Goal: Task Accomplishment & Management: Use online tool/utility

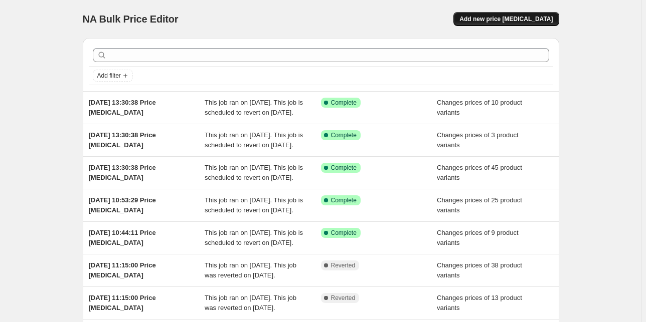
click at [542, 16] on span "Add new price [MEDICAL_DATA]" at bounding box center [505, 19] width 93 height 8
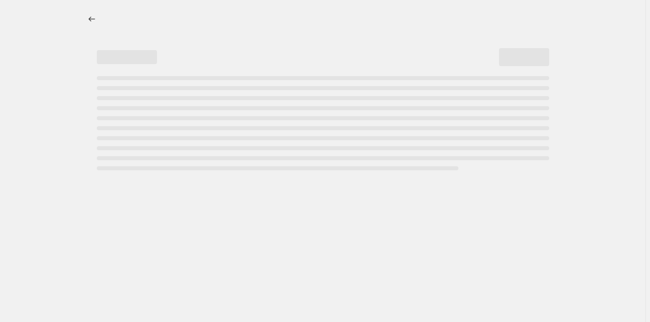
select select "percentage"
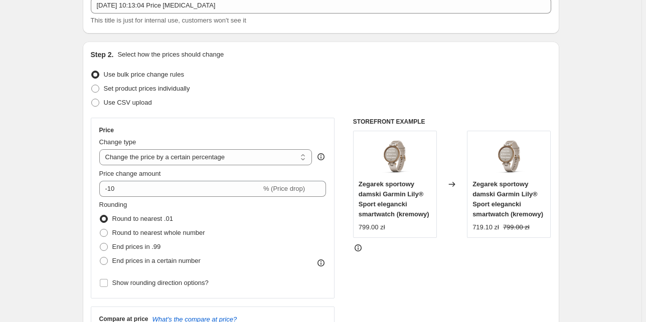
scroll to position [80, 0]
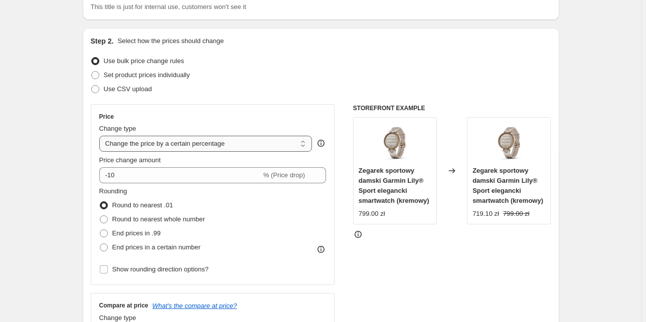
click at [169, 142] on select "Change the price to a certain amount Change the price by a certain amount Chang…" at bounding box center [205, 144] width 213 height 16
click at [132, 143] on select "Change the price to a certain amount Change the price by a certain amount Chang…" at bounding box center [205, 144] width 213 height 16
click at [122, 76] on span "Set product prices individually" at bounding box center [147, 75] width 86 height 8
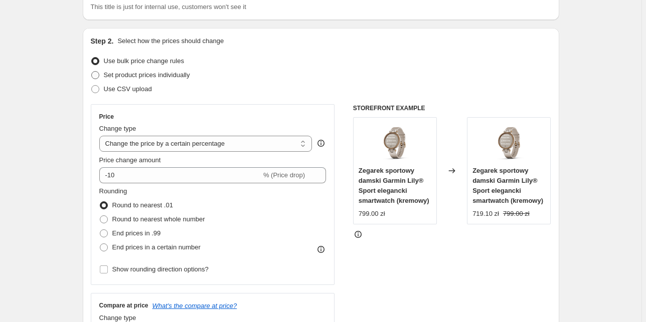
click at [92, 72] on input "Set product prices individually" at bounding box center [91, 71] width 1 height 1
radio input "true"
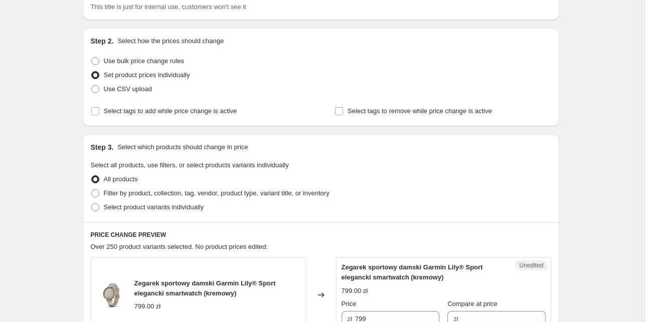
scroll to position [120, 0]
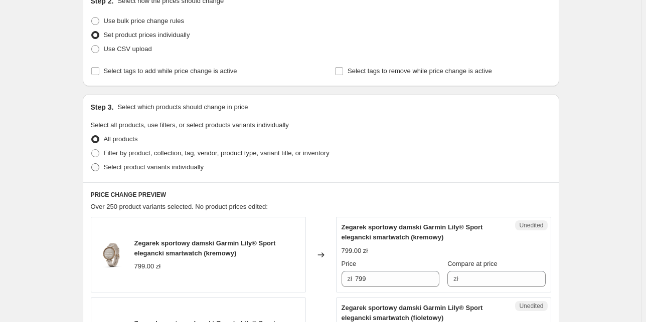
click at [138, 165] on span "Select product variants individually" at bounding box center [154, 167] width 100 height 8
click at [92, 164] on input "Select product variants individually" at bounding box center [91, 163] width 1 height 1
radio input "true"
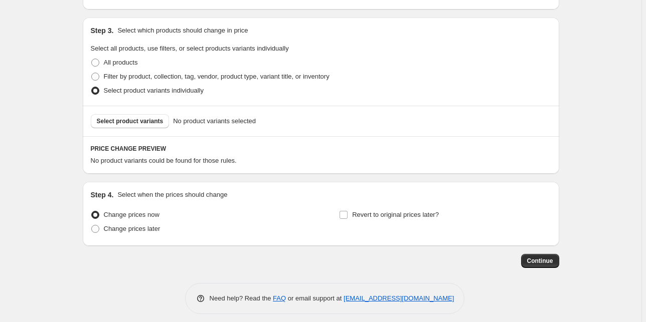
scroll to position [201, 0]
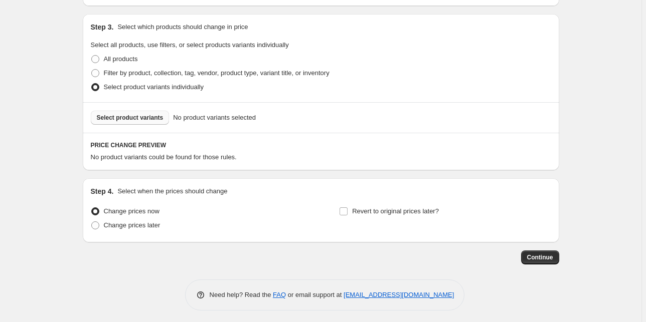
click at [137, 114] on span "Select product variants" at bounding box center [130, 118] width 67 height 8
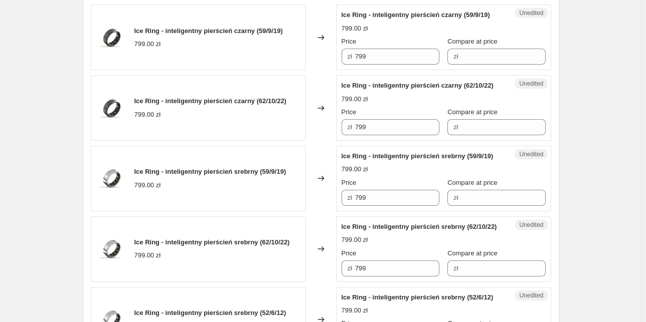
scroll to position [269, 0]
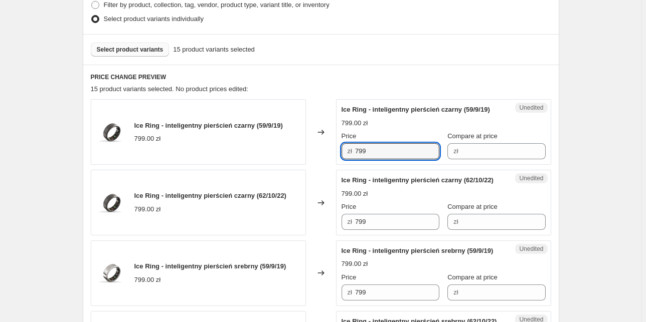
drag, startPoint x: 375, startPoint y: 158, endPoint x: 348, endPoint y: 160, distance: 26.1
click at [348, 159] on div "zł 799" at bounding box center [390, 151] width 98 height 16
click at [471, 159] on input "Compare at price" at bounding box center [503, 151] width 84 height 16
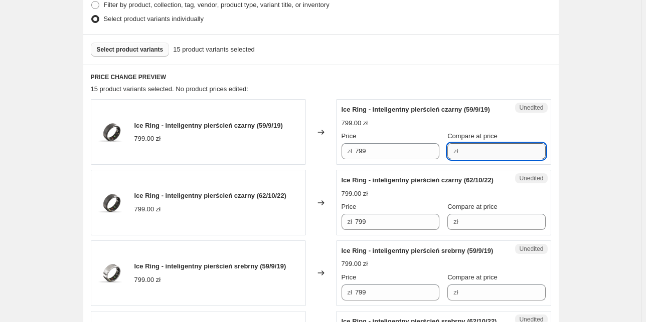
paste input "799"
type input "799"
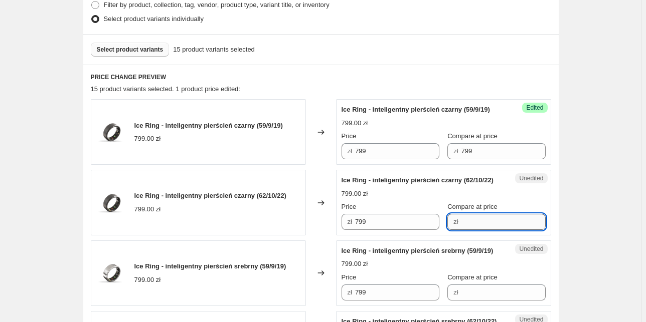
click at [469, 230] on input "Compare at price" at bounding box center [503, 222] width 84 height 16
paste input "799"
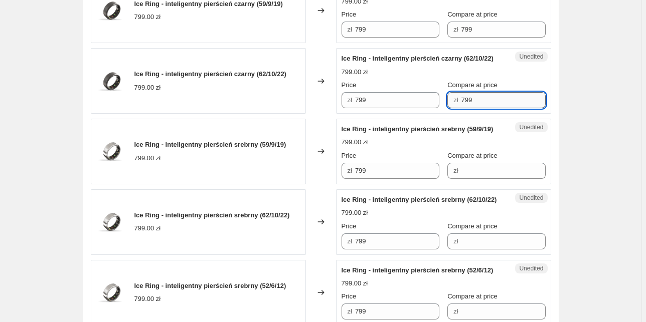
scroll to position [429, 0]
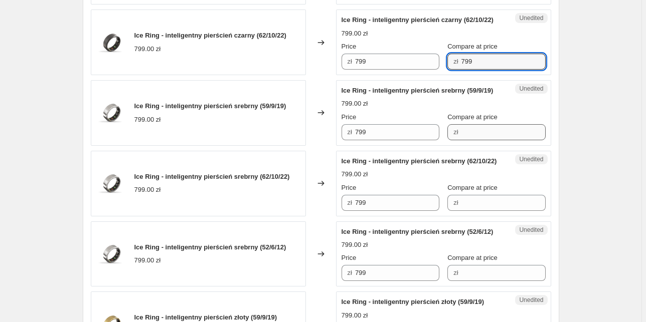
type input "799"
click at [475, 140] on input "Compare at price" at bounding box center [503, 132] width 84 height 16
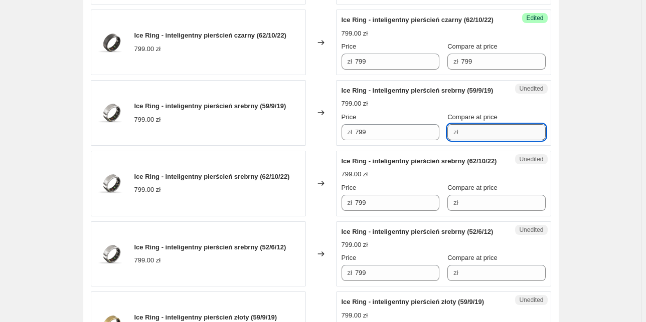
paste input "799"
type input "799"
click at [471, 211] on input "Compare at price" at bounding box center [503, 203] width 84 height 16
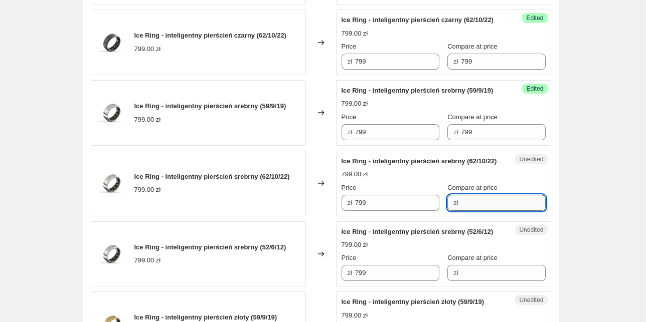
paste input "799"
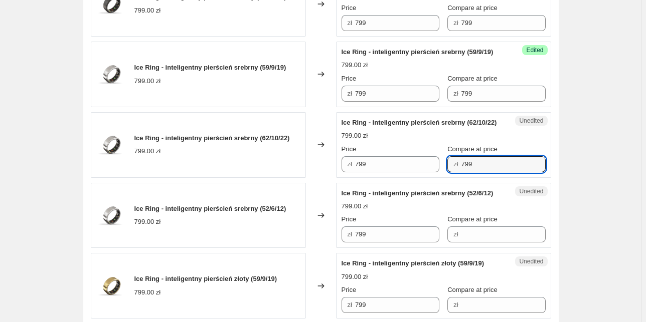
scroll to position [509, 0]
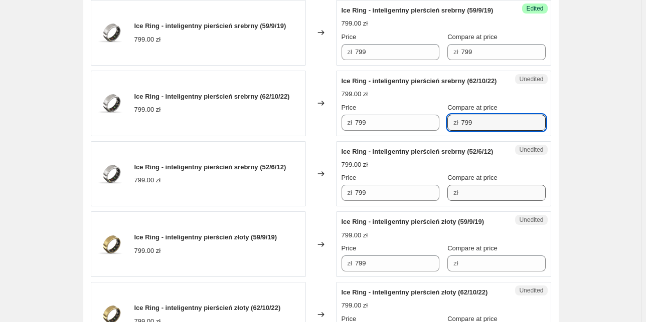
type input "799"
click at [474, 201] on input "Compare at price" at bounding box center [503, 193] width 84 height 16
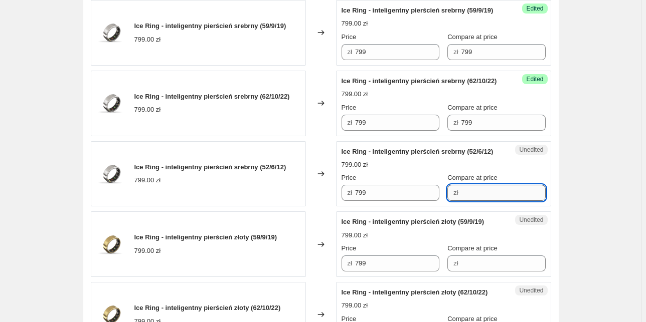
paste input "799"
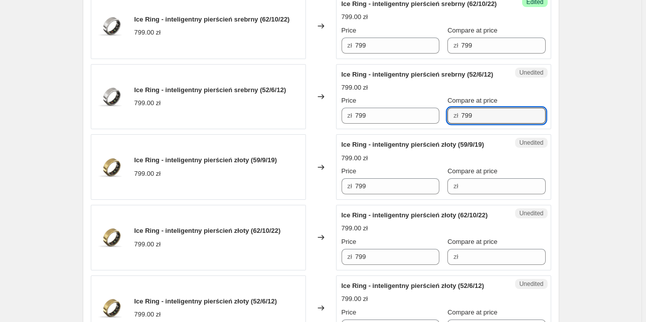
scroll to position [590, 0]
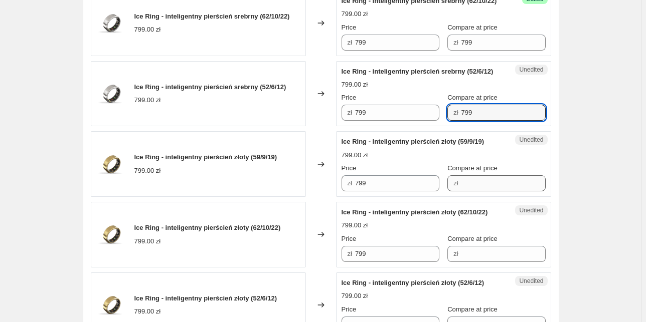
type input "799"
click at [471, 192] on input "Compare at price" at bounding box center [503, 183] width 84 height 16
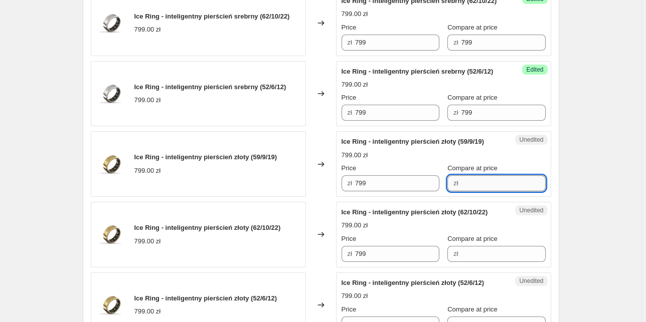
paste input "799"
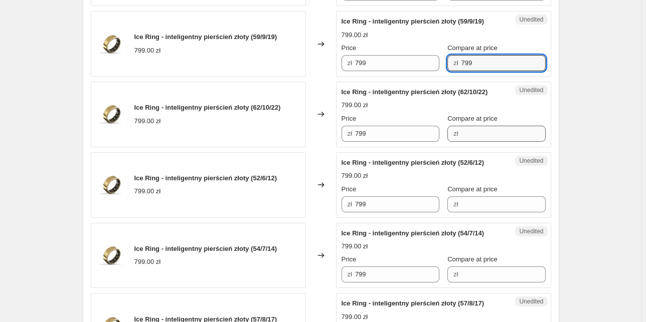
type input "799"
click at [472, 142] on input "Compare at price" at bounding box center [503, 134] width 84 height 16
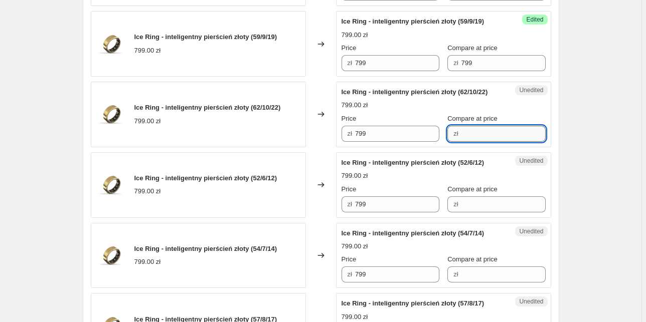
paste input "799"
type input "799"
click at [468, 213] on input "Compare at price" at bounding box center [503, 205] width 84 height 16
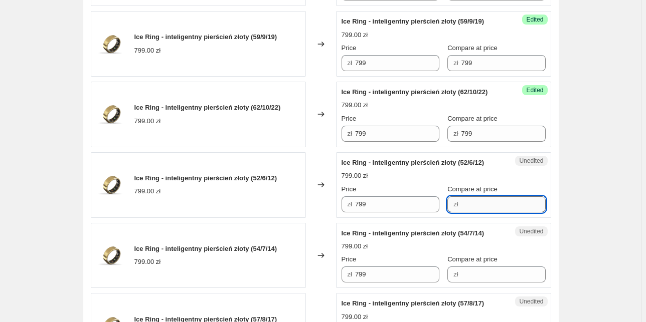
paste input "799"
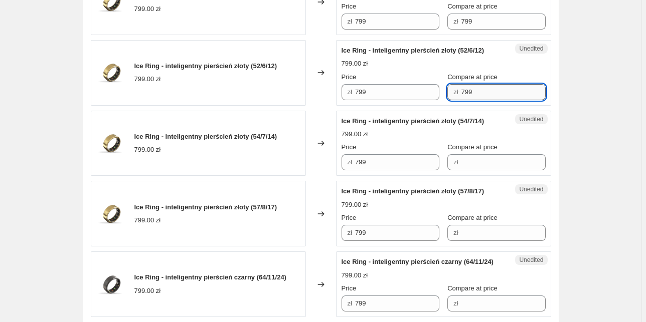
scroll to position [830, 0]
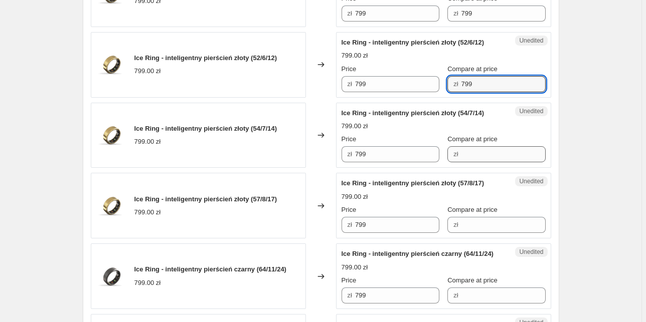
type input "799"
click at [472, 162] on input "Compare at price" at bounding box center [503, 154] width 84 height 16
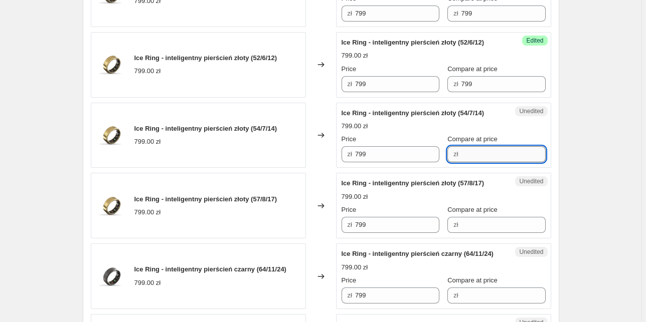
paste input "799"
type input "799"
click at [467, 233] on input "Compare at price" at bounding box center [503, 225] width 84 height 16
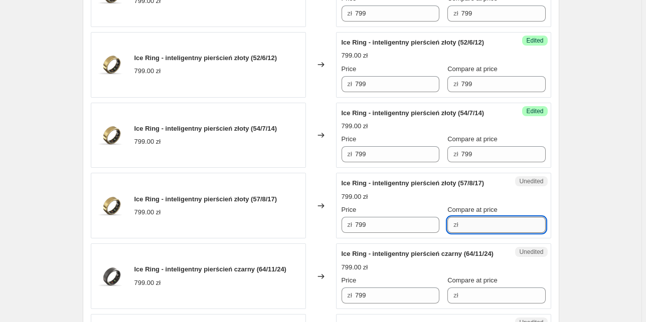
paste input "799"
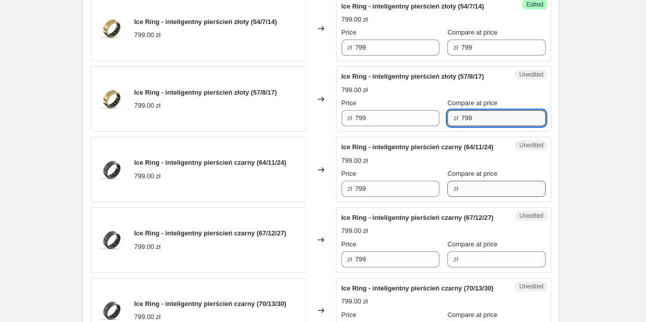
scroll to position [951, 0]
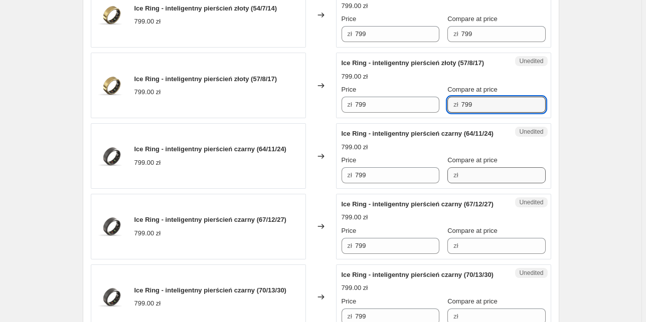
type input "799"
click at [468, 183] on input "Compare at price" at bounding box center [503, 175] width 84 height 16
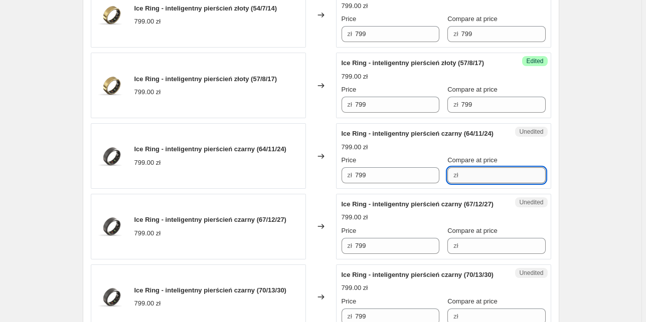
paste input "799"
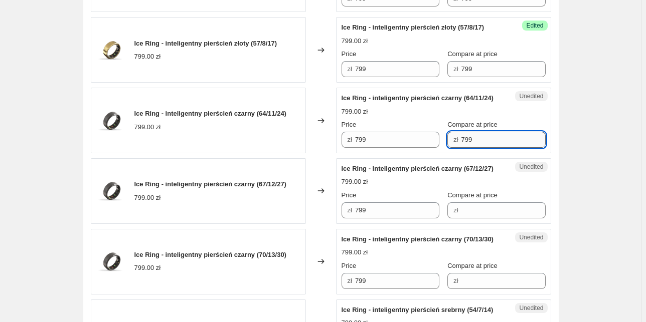
scroll to position [1031, 0]
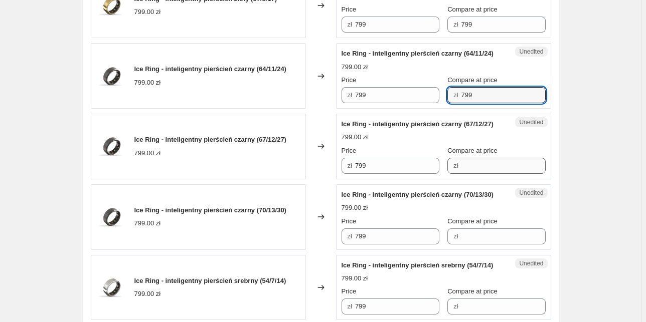
type input "799"
click at [467, 174] on input "Compare at price" at bounding box center [503, 166] width 84 height 16
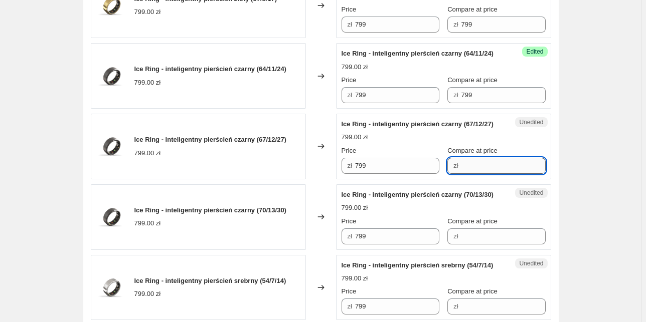
paste input "799"
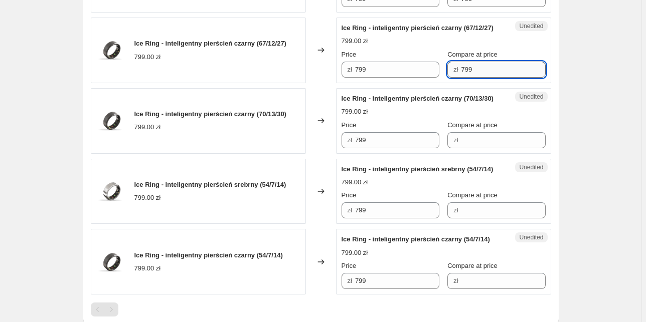
scroll to position [1151, 0]
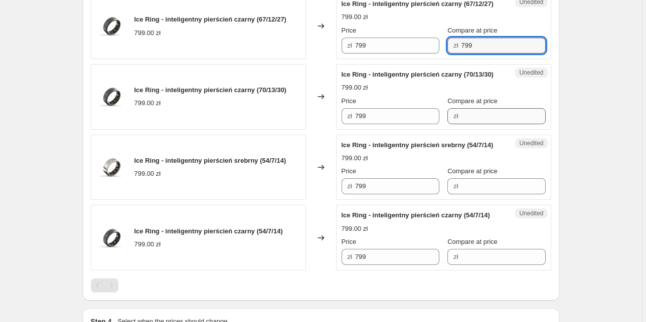
type input "799"
click at [472, 124] on input "Compare at price" at bounding box center [503, 116] width 84 height 16
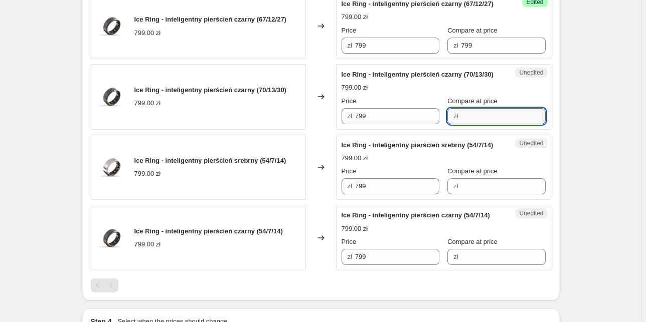
paste input "799"
type input "799"
click at [470, 195] on input "Compare at price" at bounding box center [503, 186] width 84 height 16
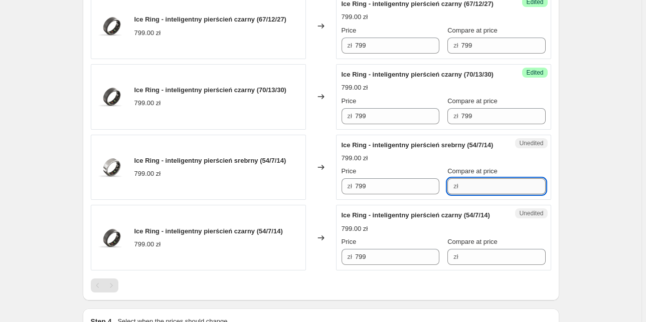
paste input "799"
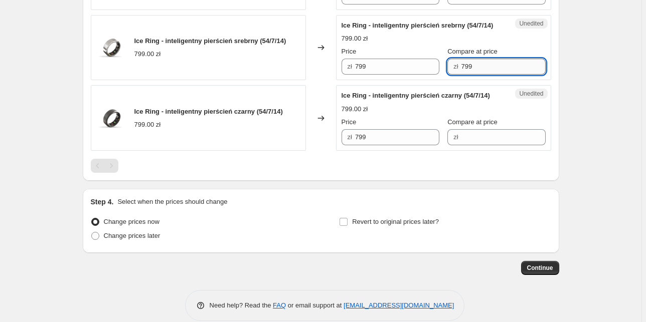
scroll to position [1271, 0]
type input "799"
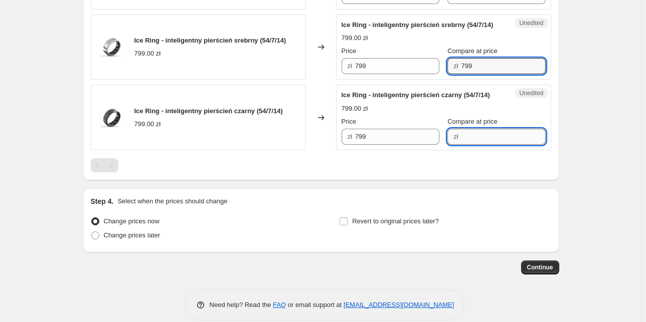
click at [464, 145] on input "Compare at price" at bounding box center [503, 137] width 84 height 16
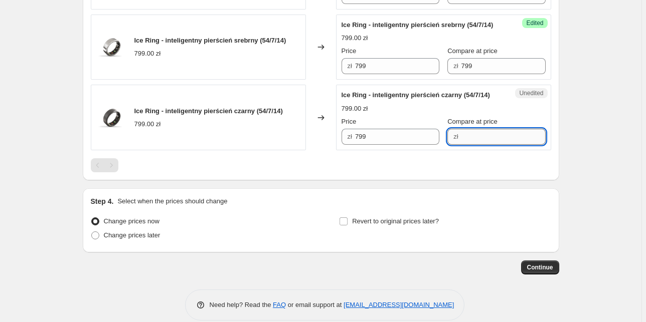
paste input "799"
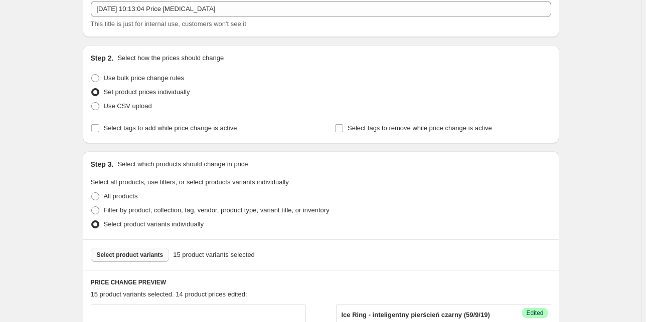
scroll to position [0, 0]
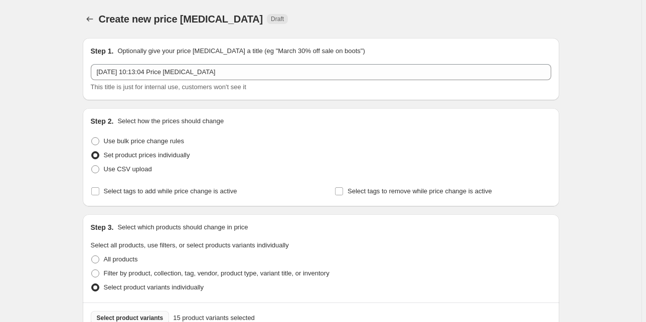
type input "799"
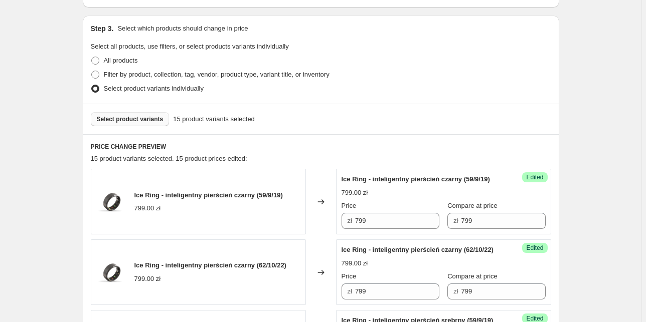
scroll to position [201, 0]
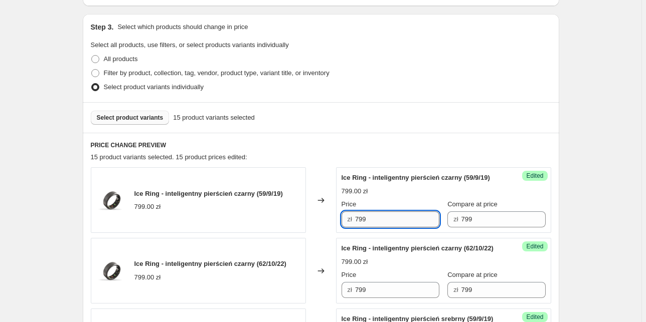
click at [374, 228] on input "799" at bounding box center [397, 220] width 84 height 16
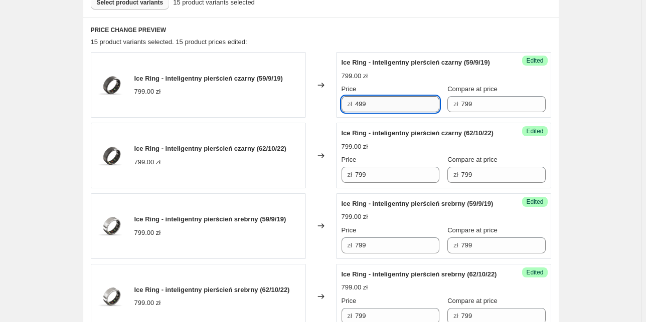
scroll to position [321, 0]
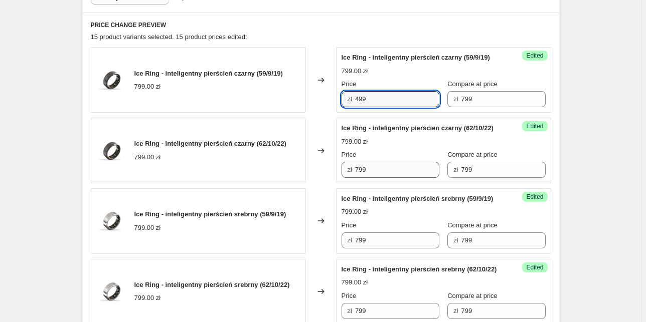
type input "499"
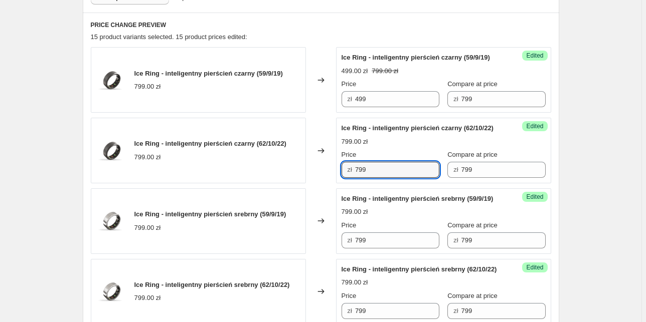
drag, startPoint x: 374, startPoint y: 187, endPoint x: 353, endPoint y: 192, distance: 20.7
click at [353, 178] on div "zł 799" at bounding box center [390, 170] width 98 height 16
paste input "4"
type input "499"
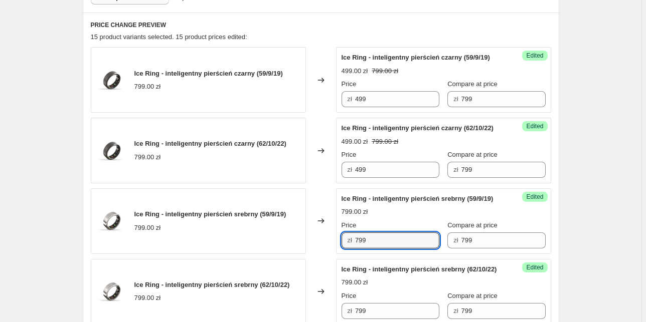
drag, startPoint x: 373, startPoint y: 270, endPoint x: 338, endPoint y: 272, distance: 34.6
click at [338, 254] on div "Success Edited Ice Ring - inteligentny pierścień srebrny (59/9/19) 799.00 zł Pr…" at bounding box center [443, 222] width 215 height 66
paste input "4"
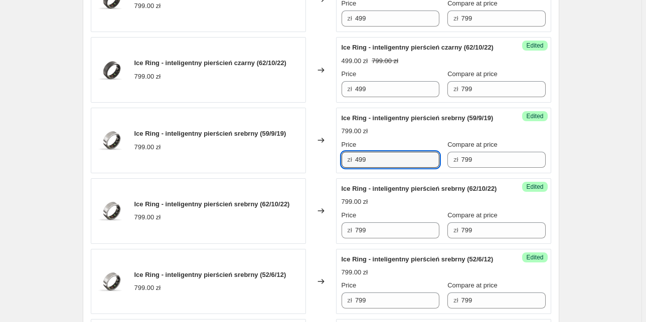
scroll to position [441, 0]
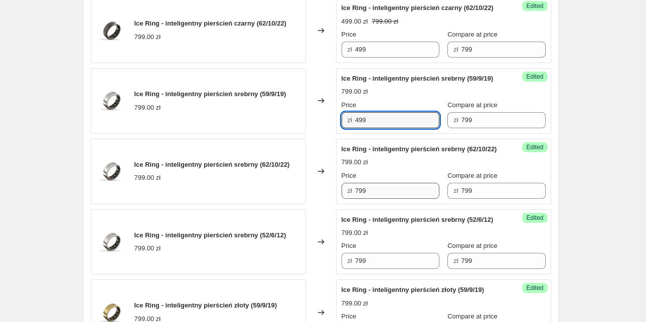
type input "499"
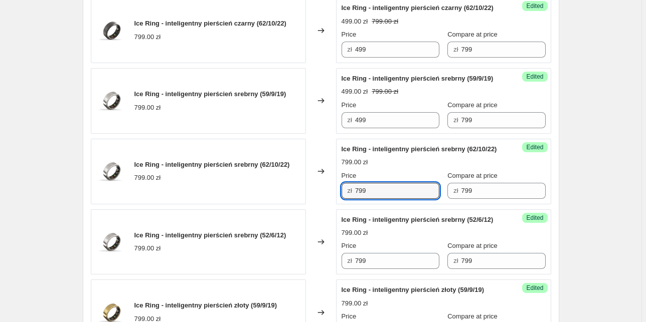
drag, startPoint x: 371, startPoint y: 235, endPoint x: 346, endPoint y: 235, distance: 25.1
click at [346, 199] on div "zł 799" at bounding box center [390, 191] width 98 height 16
paste input "4"
type input "499"
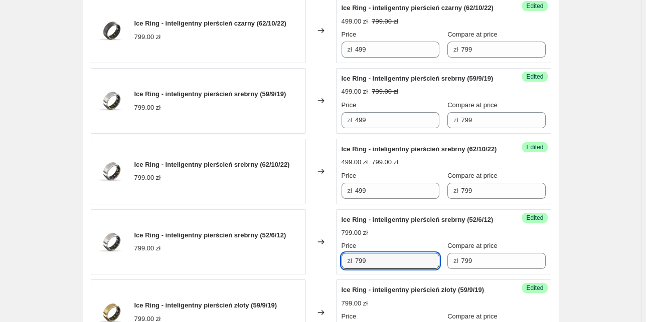
drag, startPoint x: 372, startPoint y: 313, endPoint x: 341, endPoint y: 313, distance: 30.6
click at [341, 275] on div "Success Edited Ice Ring - inteligentny pierścień srebrny (52/6/12) 799.00 zł Pr…" at bounding box center [443, 243] width 215 height 66
paste input "4"
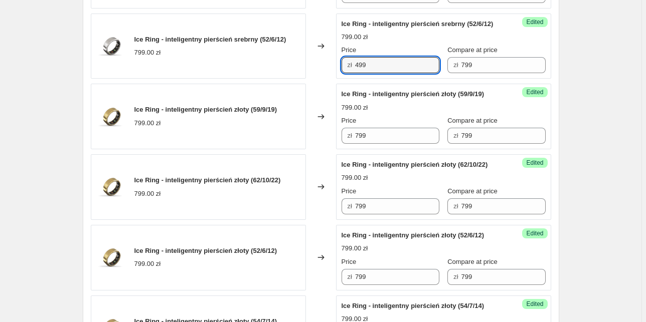
scroll to position [642, 0]
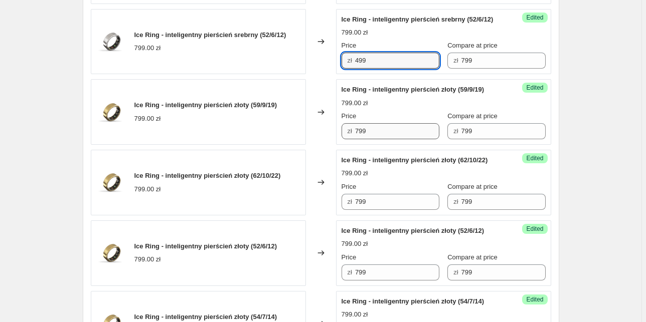
type input "499"
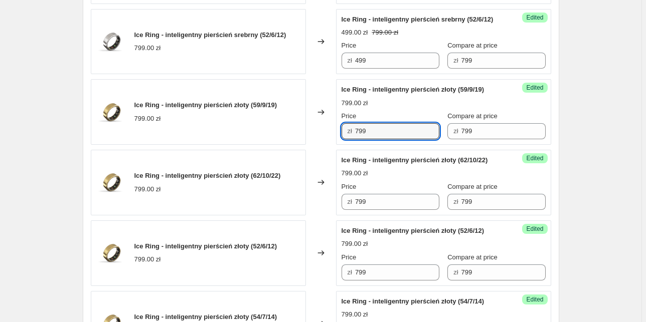
drag, startPoint x: 371, startPoint y: 180, endPoint x: 351, endPoint y: 181, distance: 19.6
click at [351, 139] on div "zł 799" at bounding box center [390, 131] width 98 height 16
paste input "4"
type input "499"
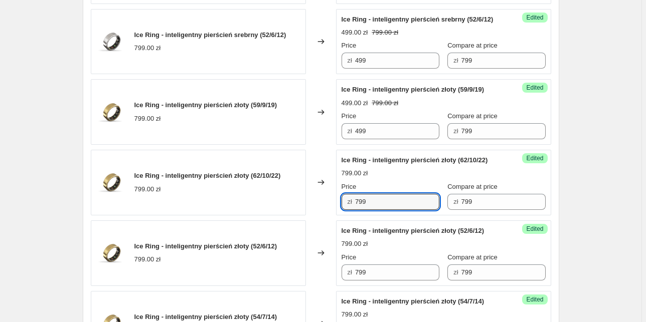
drag, startPoint x: 378, startPoint y: 257, endPoint x: 330, endPoint y: 261, distance: 47.8
click at [330, 216] on div "Ice Ring - inteligentny pierścień złoty (62/10/22) 799.00 zł Changed to Success…" at bounding box center [321, 183] width 460 height 66
paste input "4"
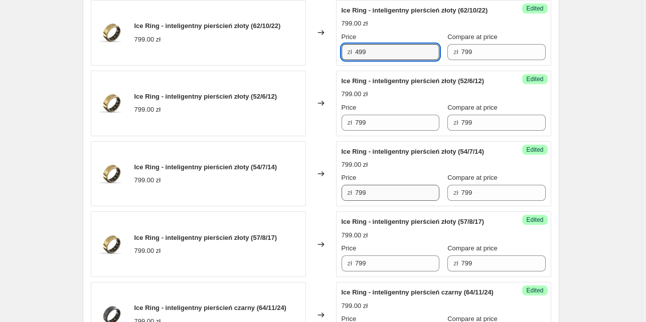
scroll to position [802, 0]
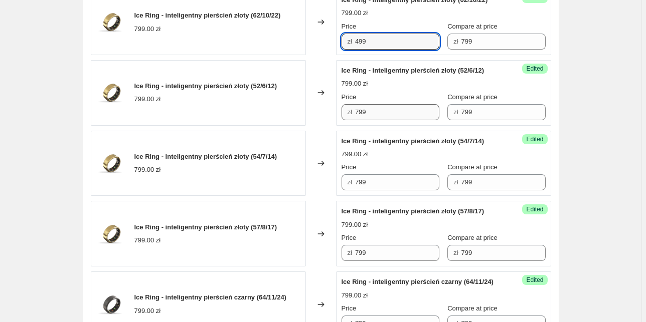
type input "499"
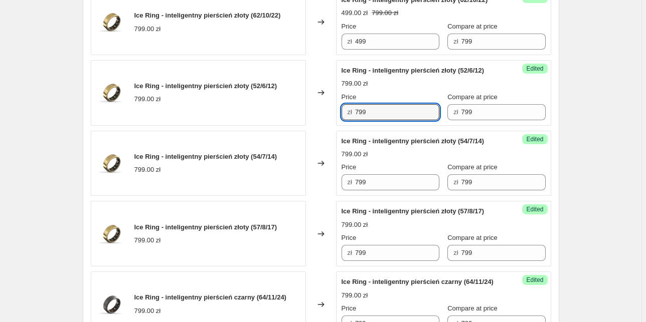
drag, startPoint x: 373, startPoint y: 174, endPoint x: 354, endPoint y: 172, distance: 18.1
click at [354, 120] on div "zł 799" at bounding box center [390, 112] width 98 height 16
paste input "4"
type input "499"
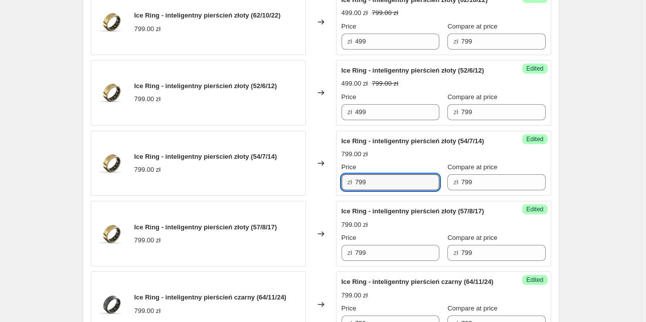
drag, startPoint x: 370, startPoint y: 238, endPoint x: 335, endPoint y: 244, distance: 34.5
click at [335, 197] on div "Ice Ring - inteligentny pierścień złoty (54/7/14) 799.00 zł Changed to Success …" at bounding box center [321, 164] width 460 height 66
paste input "4"
type input "499"
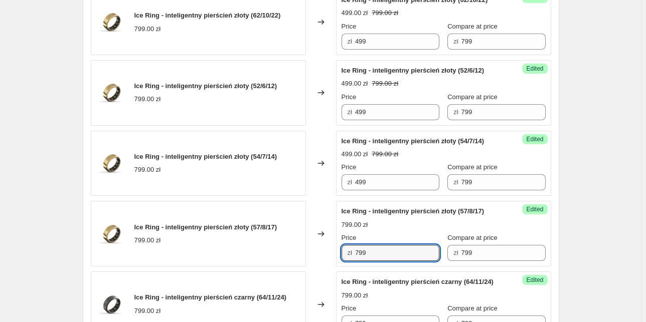
drag, startPoint x: 380, startPoint y: 307, endPoint x: 338, endPoint y: 311, distance: 41.4
click at [338, 267] on div "Success Edited Ice Ring - inteligentny pierścień złoty (57/8/17) 799.00 zł Pric…" at bounding box center [443, 234] width 215 height 66
paste input "4"
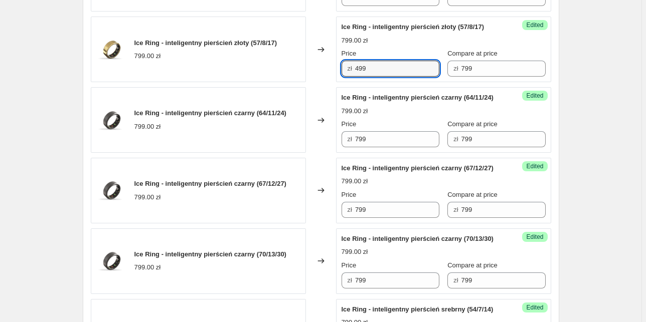
scroll to position [1003, 0]
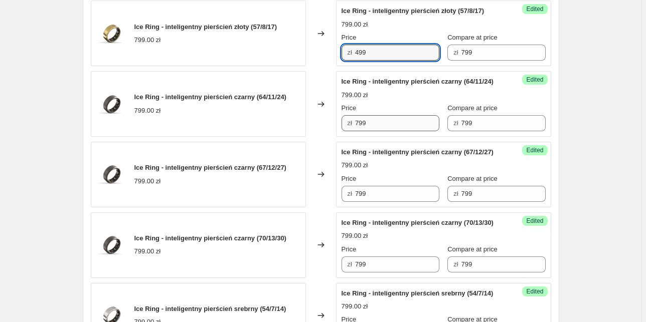
type input "499"
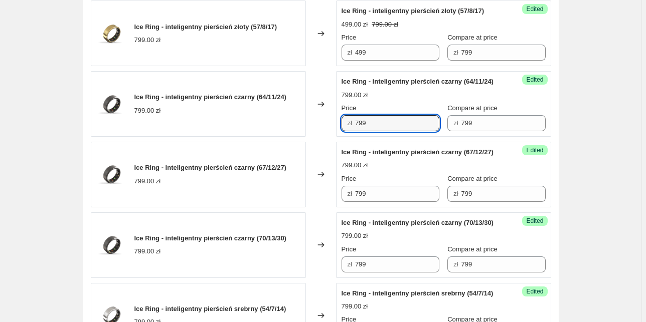
drag, startPoint x: 372, startPoint y: 195, endPoint x: 319, endPoint y: 193, distance: 52.7
click at [319, 137] on div "Ice Ring - inteligentny pierścień czarny (64/11/24) 799.00 zł Changed to Succes…" at bounding box center [321, 104] width 460 height 66
paste input "4"
type input "499"
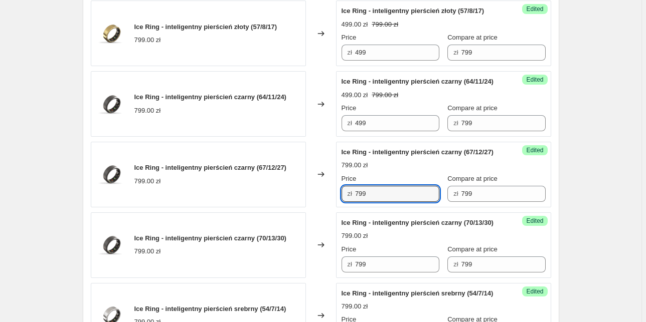
drag, startPoint x: 369, startPoint y: 273, endPoint x: 347, endPoint y: 277, distance: 21.8
click at [347, 202] on div "zł 799" at bounding box center [390, 194] width 98 height 16
paste input "4"
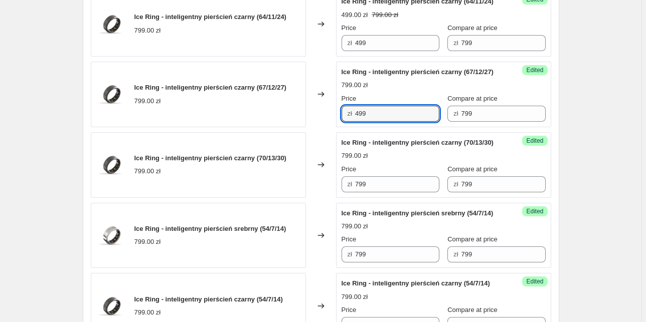
scroll to position [1123, 0]
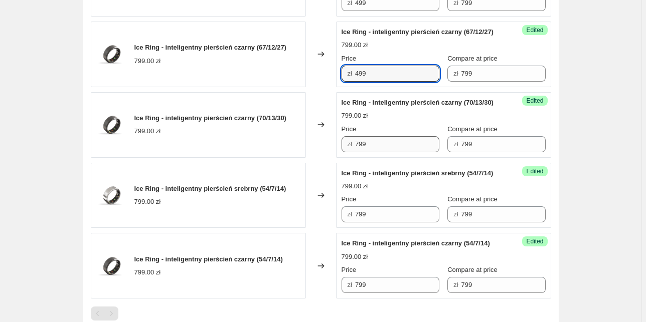
type input "499"
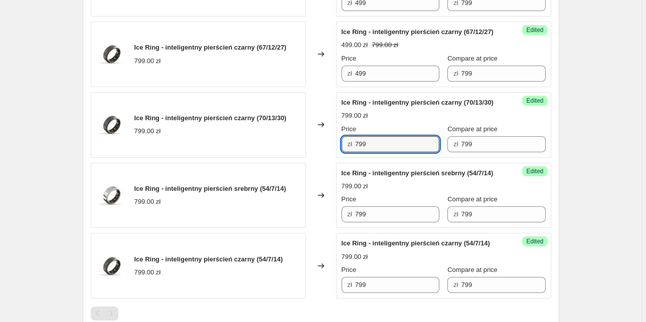
drag, startPoint x: 372, startPoint y: 237, endPoint x: 352, endPoint y: 235, distance: 19.2
click at [352, 152] on div "zł 799" at bounding box center [390, 144] width 98 height 16
paste input "4"
type input "499"
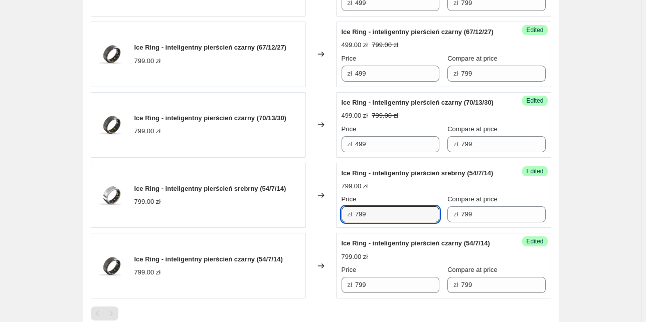
drag, startPoint x: 375, startPoint y: 311, endPoint x: 341, endPoint y: 311, distance: 33.6
click at [341, 229] on div "Success Edited Ice Ring - inteligentny pierścień srebrny (54/7/14) 799.00 zł Pr…" at bounding box center [443, 196] width 215 height 66
paste input "4"
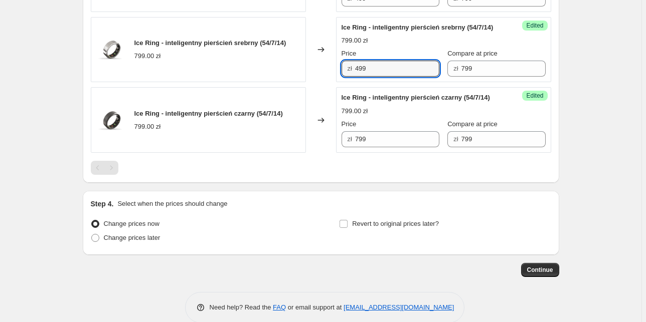
scroll to position [1324, 0]
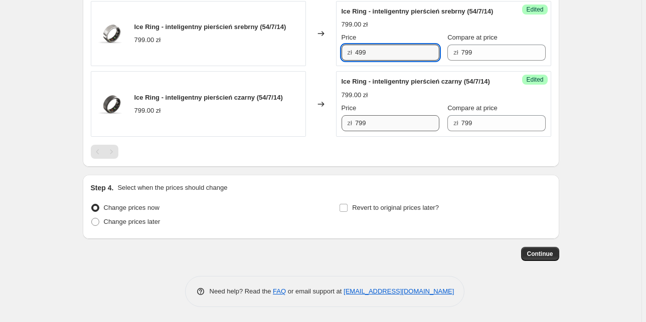
type input "499"
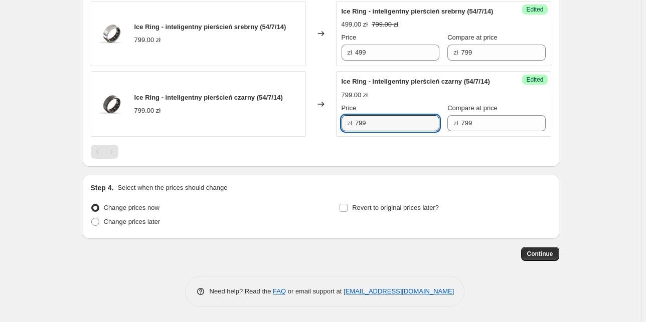
drag, startPoint x: 377, startPoint y: 194, endPoint x: 325, endPoint y: 192, distance: 51.7
click at [325, 137] on div "Ice Ring - inteligentny pierścień czarny (54/7/14) 799.00 zł Changed to Success…" at bounding box center [321, 104] width 460 height 66
paste input "4"
type input "499"
click at [301, 159] on div at bounding box center [321, 152] width 460 height 14
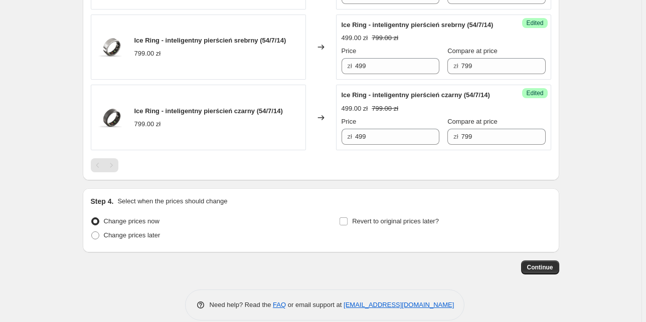
scroll to position [1392, 0]
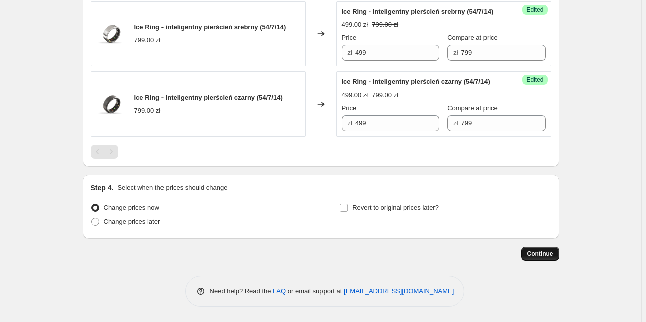
click at [535, 253] on span "Continue" at bounding box center [540, 254] width 26 height 8
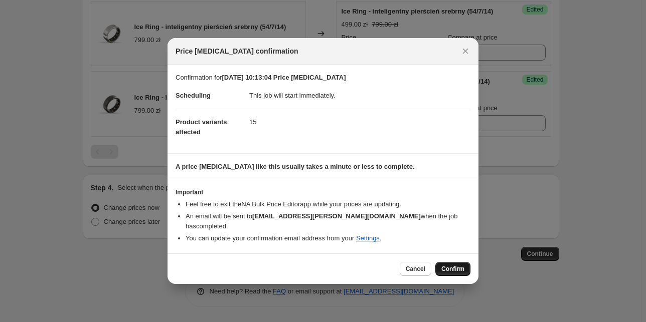
click at [458, 267] on span "Confirm" at bounding box center [452, 269] width 23 height 8
